Goal: Browse casually

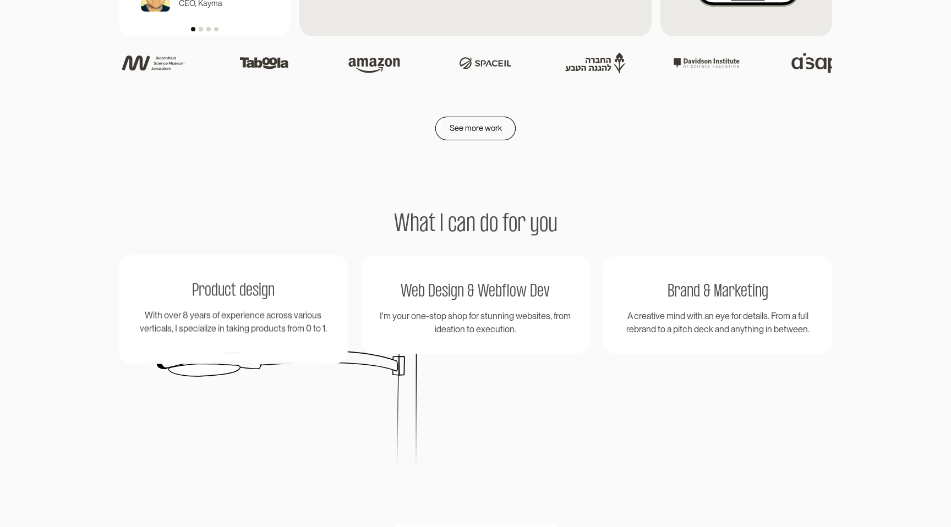
click at [254, 117] on div "See more work" at bounding box center [475, 128] width 951 height 23
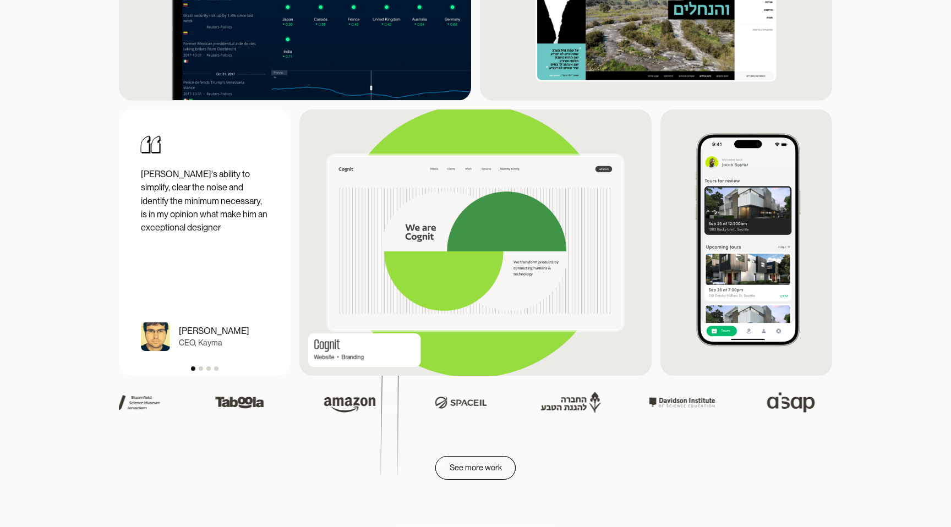
scroll to position [1382, 0]
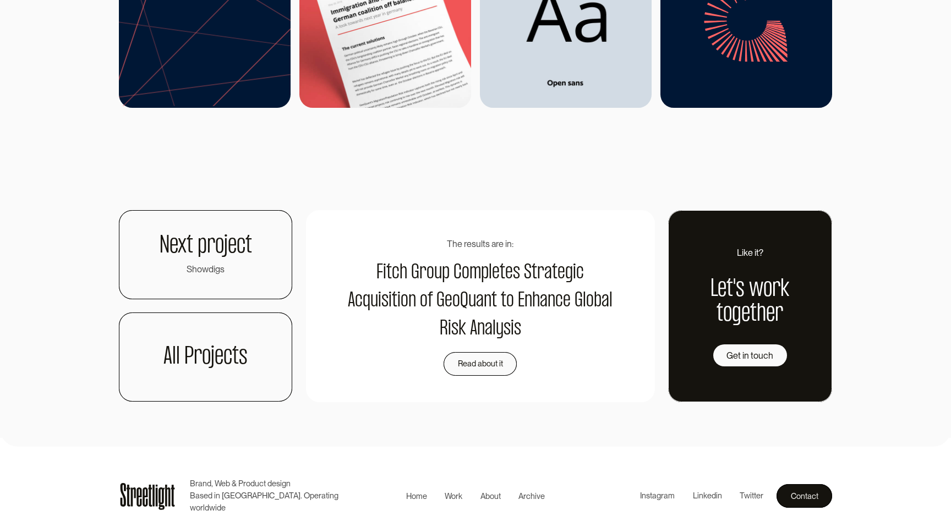
scroll to position [4473, 0]
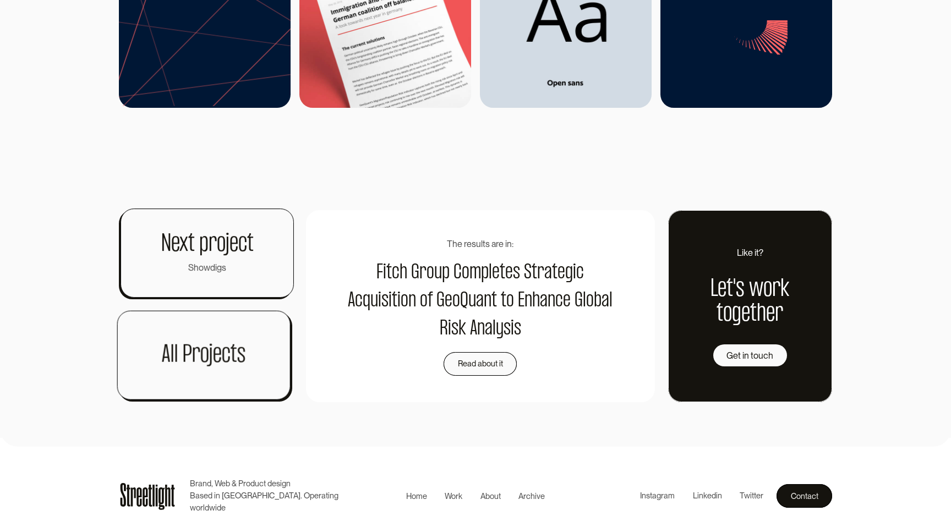
click at [248, 278] on link "Next project Showdigs" at bounding box center [207, 253] width 173 height 89
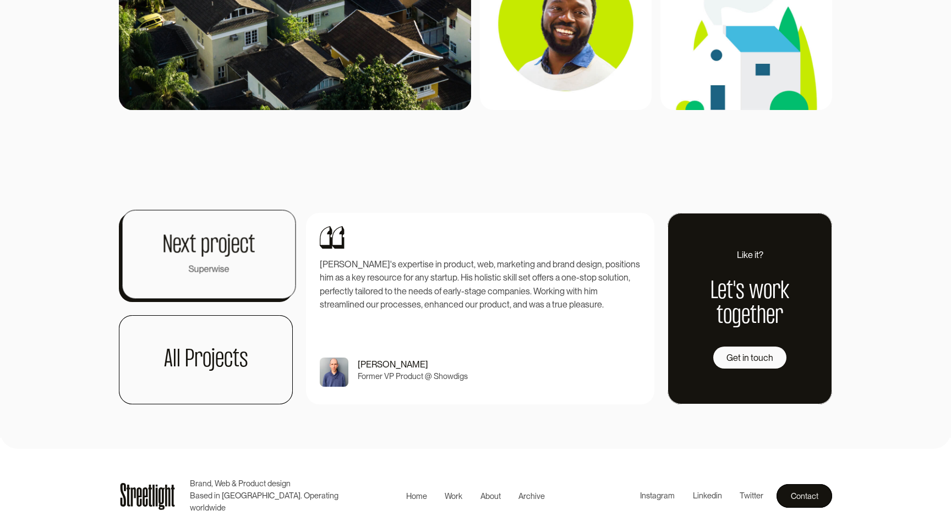
scroll to position [5717, 0]
